Goal: Information Seeking & Learning: Check status

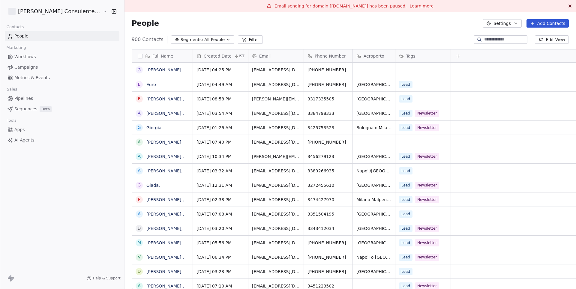
scroll to position [255, 461]
drag, startPoint x: 327, startPoint y: 6, endPoint x: 361, endPoint y: 8, distance: 34.3
click at [361, 8] on span "Email sending for domain [[DOMAIN_NAME]] has been paused." at bounding box center [341, 6] width 132 height 5
copy span "[DOMAIN_NAME]"
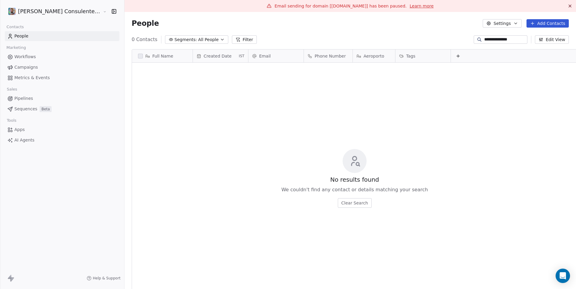
scroll to position [255, 461]
drag, startPoint x: 327, startPoint y: 5, endPoint x: 361, endPoint y: 6, distance: 33.9
click at [361, 6] on span "Email sending for domain [[DOMAIN_NAME]] has been paused." at bounding box center [341, 6] width 132 height 5
copy span "[DOMAIN_NAME]"
click at [33, 16] on html "**********" at bounding box center [288, 144] width 576 height 289
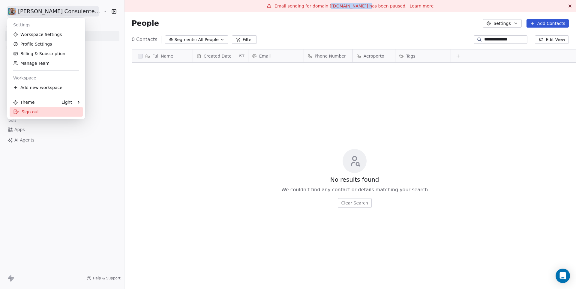
click at [44, 112] on div "Sign out" at bounding box center [46, 112] width 73 height 10
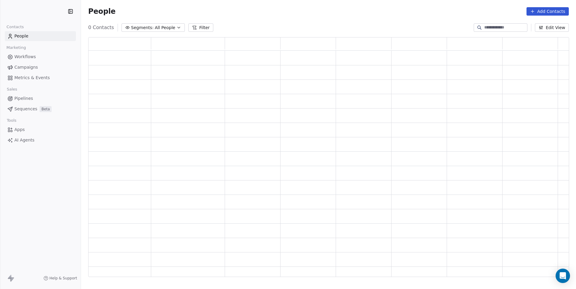
click at [46, 13] on html "Contacts People Marketing Workflows Campaigns Metrics & Events Sales Pipelines …" at bounding box center [288, 144] width 576 height 289
